Goal: Task Accomplishment & Management: Use online tool/utility

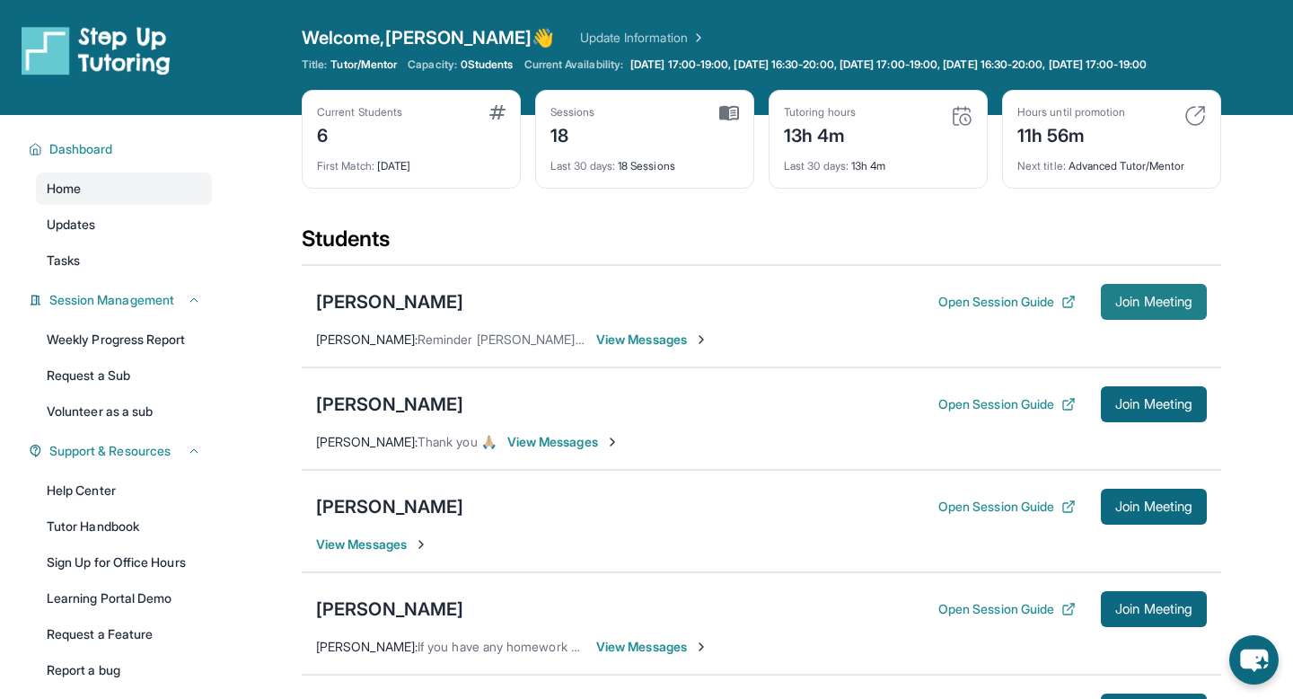
click at [639, 307] on span "Join Meeting" at bounding box center [1153, 301] width 77 height 11
click at [498, 119] on img at bounding box center [497, 112] width 16 height 14
click at [85, 234] on span "Updates" at bounding box center [71, 225] width 49 height 18
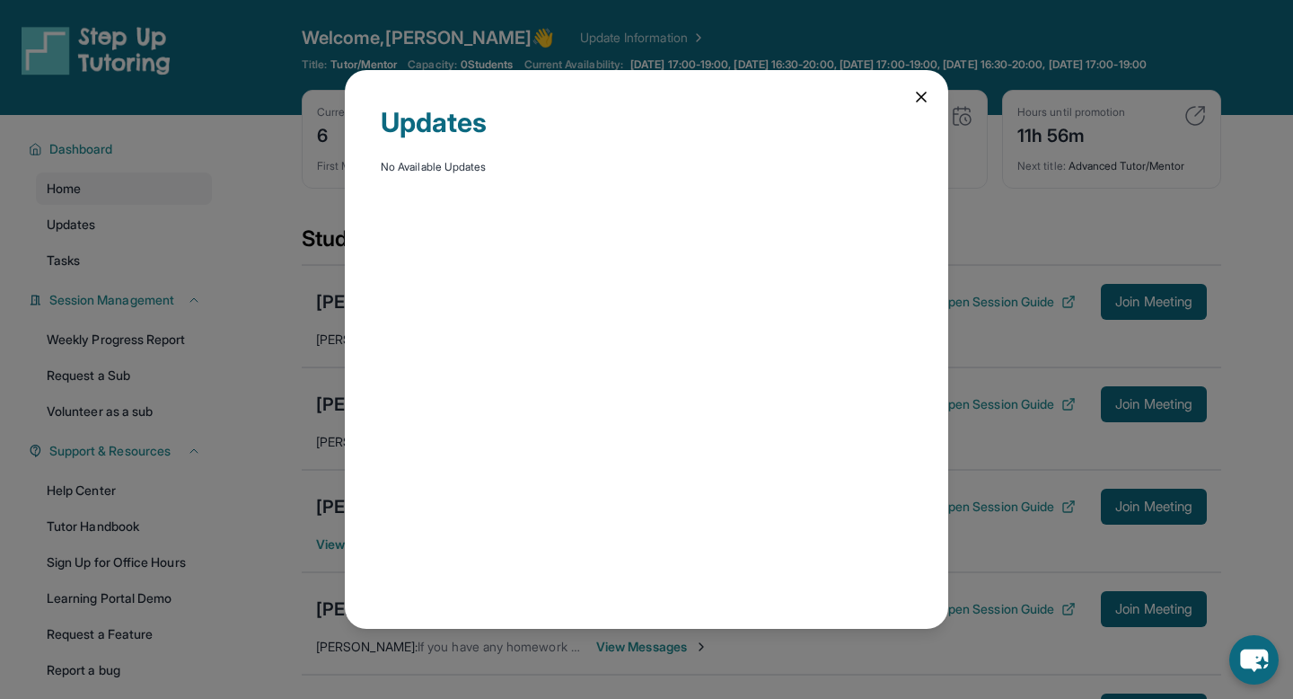
click at [927, 94] on icon at bounding box center [922, 97] width 18 height 18
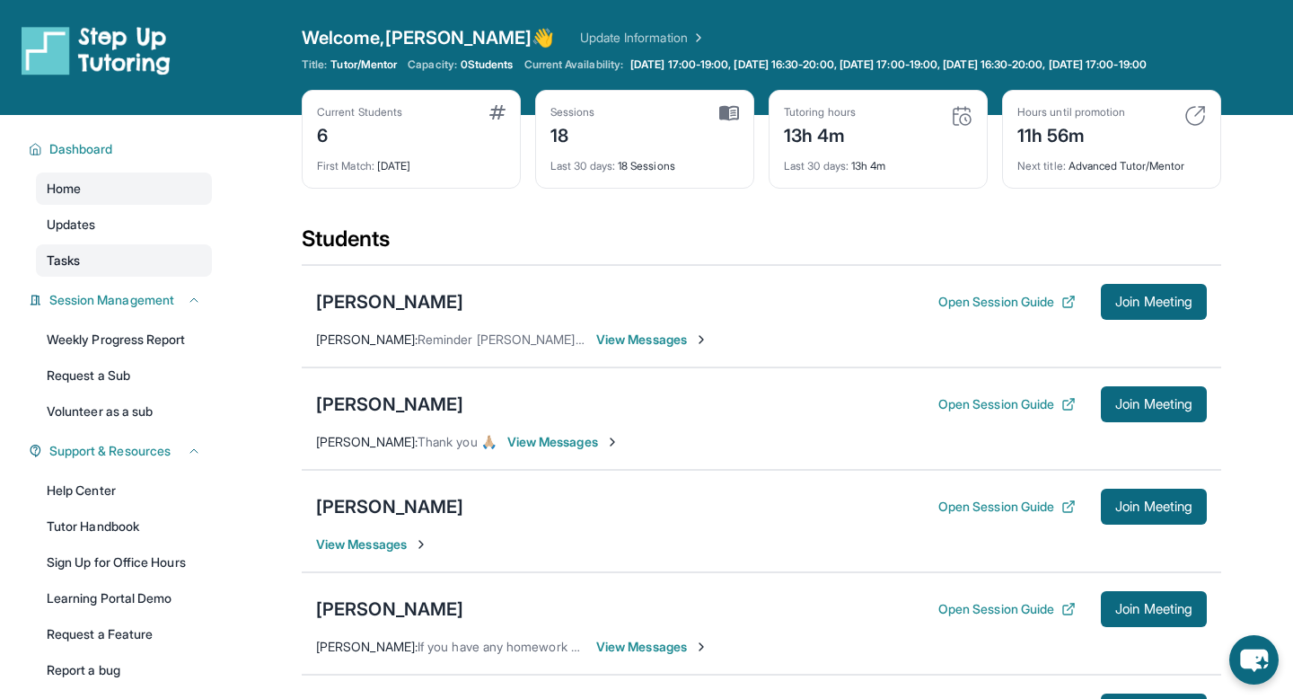
click at [182, 275] on link "Tasks" at bounding box center [124, 260] width 176 height 32
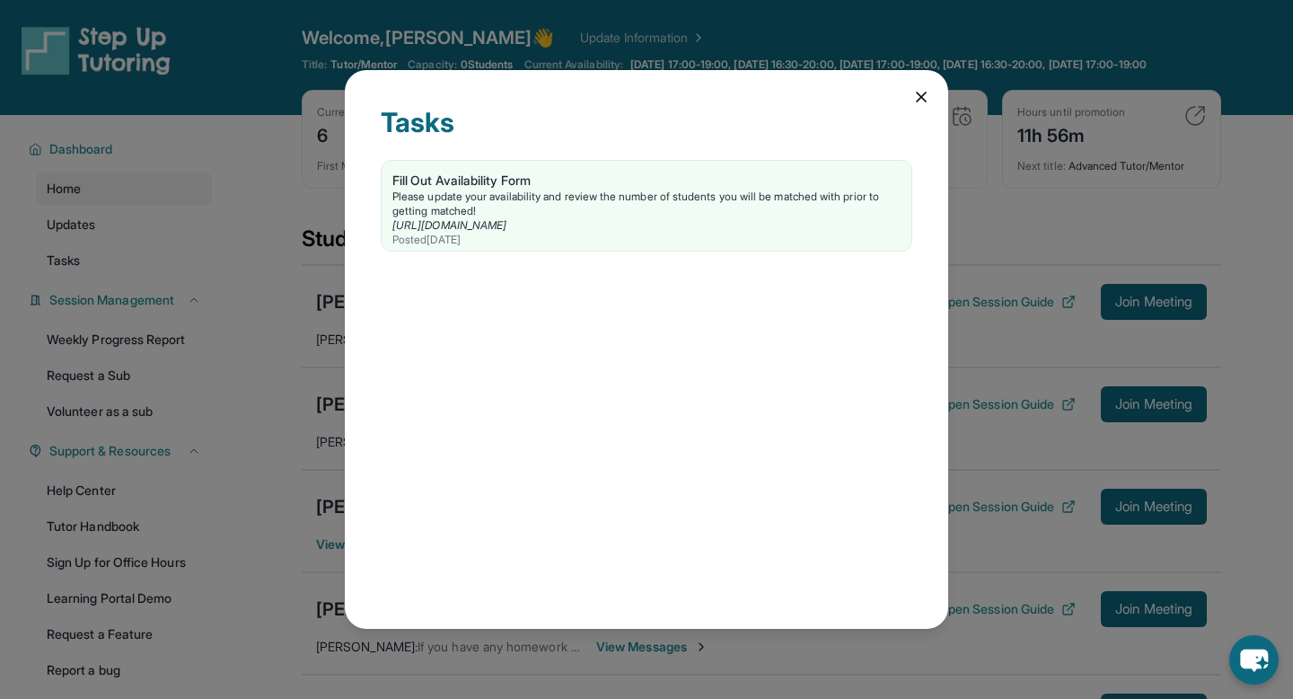
click at [923, 102] on icon at bounding box center [922, 97] width 18 height 18
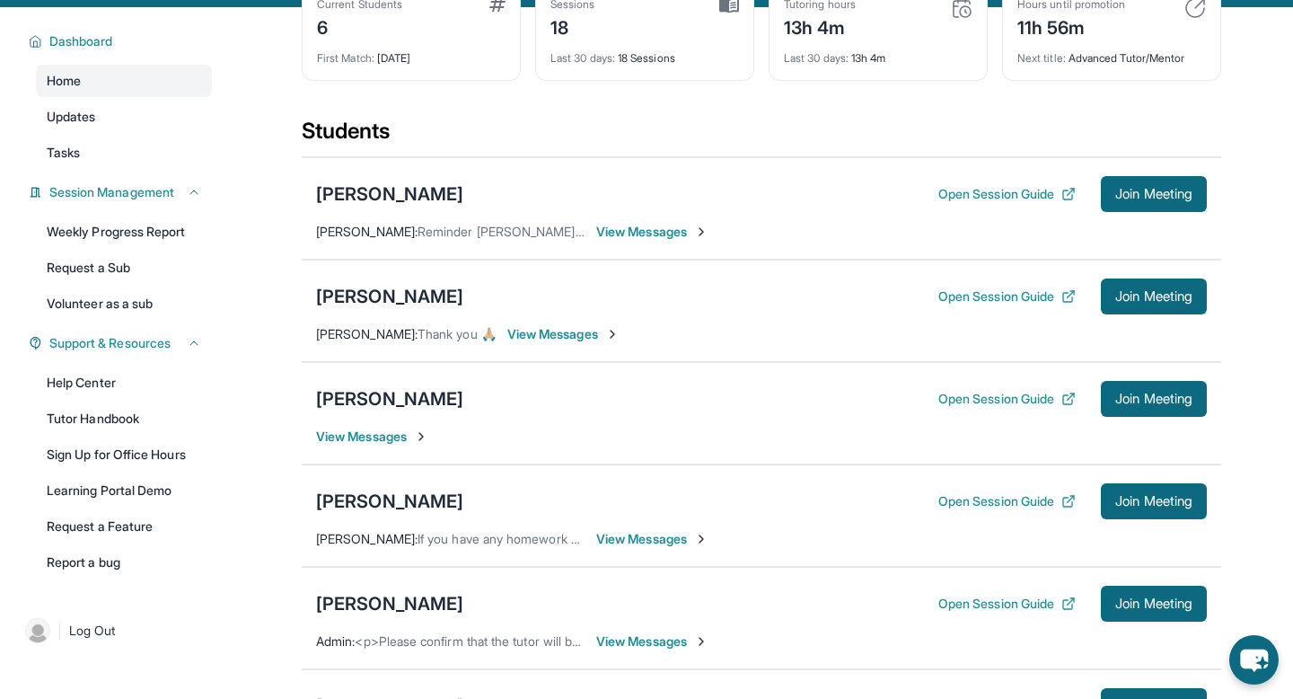
scroll to position [109, 0]
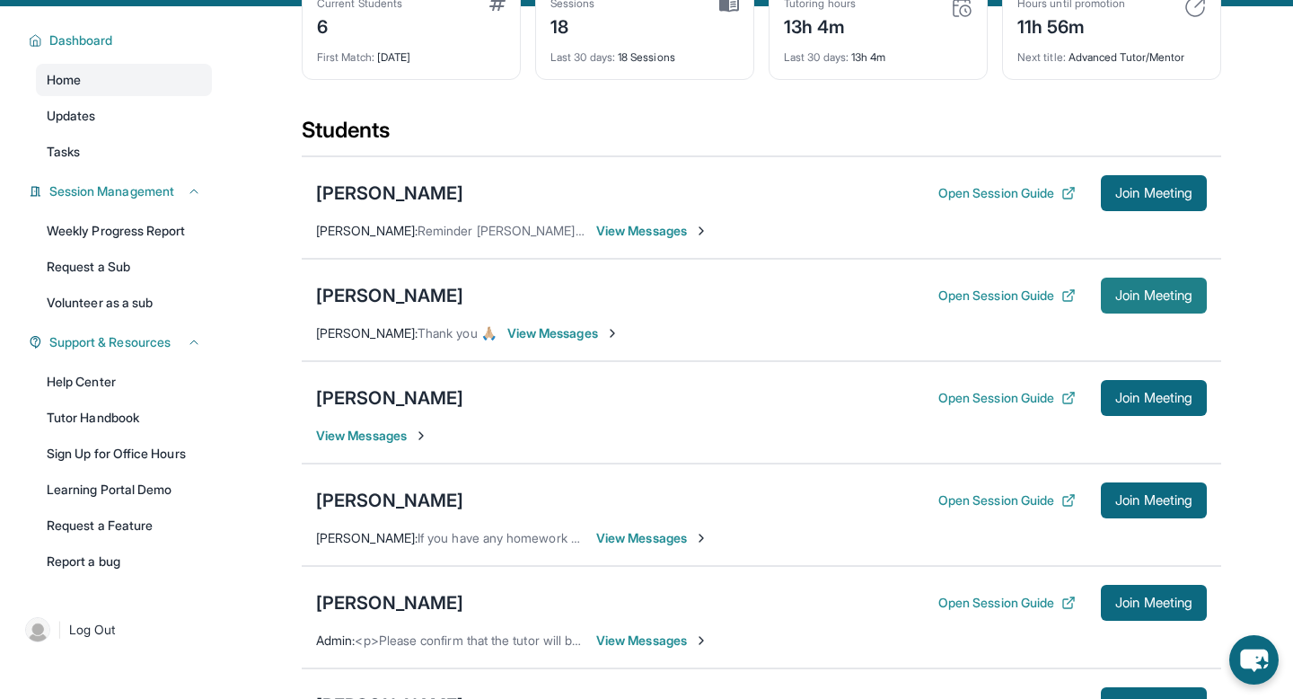
click at [1124, 301] on span "Join Meeting" at bounding box center [1153, 295] width 77 height 11
